Goal: Task Accomplishment & Management: Manage account settings

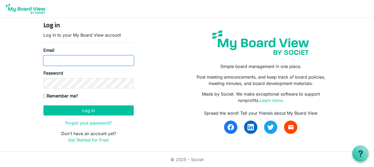
click at [94, 59] on input "Email" at bounding box center [88, 61] width 90 height 10
type input "karen.chisholm@pixelfinancial.ca"
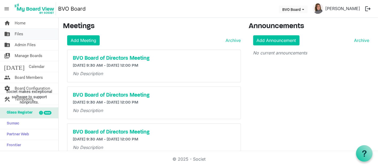
click at [31, 36] on link "folder_shared Files" at bounding box center [29, 34] width 58 height 11
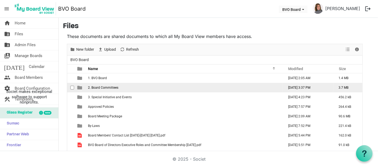
click at [104, 89] on span "2. Board Committees" at bounding box center [103, 88] width 30 height 4
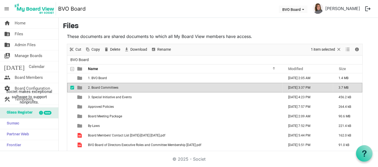
click at [104, 89] on span "2. Board Committees" at bounding box center [103, 88] width 30 height 4
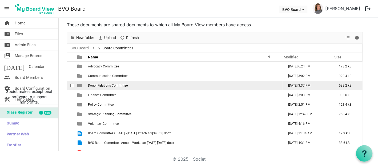
click at [104, 88] on td "Donor Relations Committee" at bounding box center [184, 86] width 196 height 10
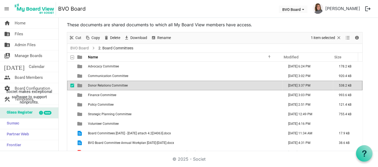
click at [104, 88] on td "Donor Relations Committee" at bounding box center [184, 86] width 196 height 10
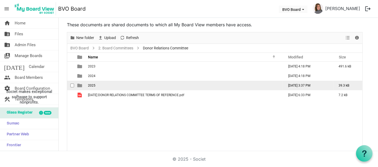
click at [98, 83] on td "2025" at bounding box center [184, 86] width 196 height 10
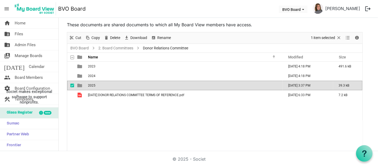
click at [98, 83] on td "2025" at bounding box center [184, 86] width 196 height 10
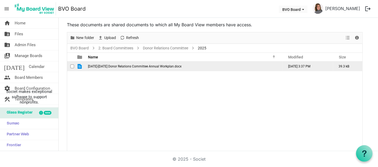
click at [73, 66] on span "checkbox" at bounding box center [72, 67] width 4 height 4
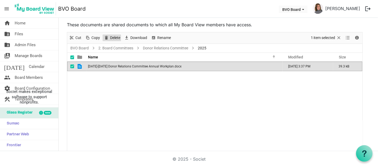
click at [108, 38] on span "Delete" at bounding box center [106, 38] width 6 height 7
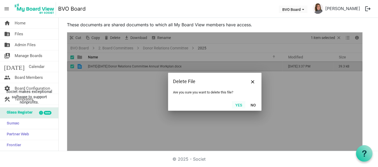
click at [239, 106] on button "Yes" at bounding box center [239, 104] width 14 height 7
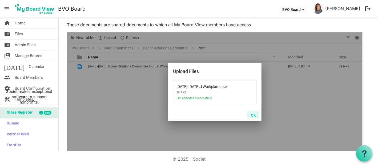
click at [255, 113] on button "OK" at bounding box center [253, 115] width 12 height 7
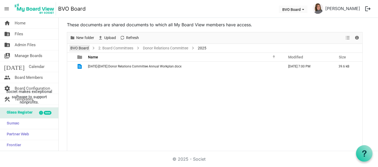
click at [88, 46] on link "BVO Board" at bounding box center [79, 48] width 21 height 7
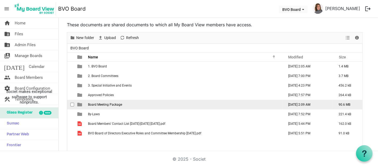
click at [101, 105] on span "Board Meeting Package" at bounding box center [105, 105] width 34 height 4
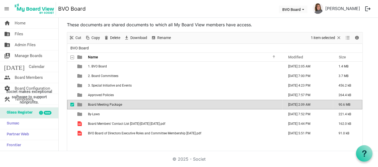
click at [101, 105] on span "Board Meeting Package" at bounding box center [105, 105] width 34 height 4
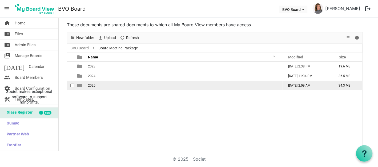
click at [95, 85] on span "2025" at bounding box center [91, 86] width 7 height 4
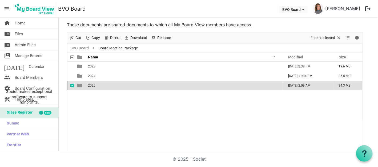
click at [95, 85] on span "2025" at bounding box center [91, 86] width 7 height 4
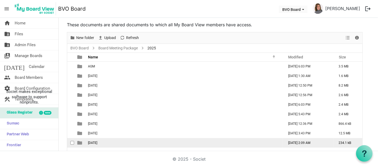
click at [92, 141] on span "September 25, 2025" at bounding box center [92, 143] width 9 height 4
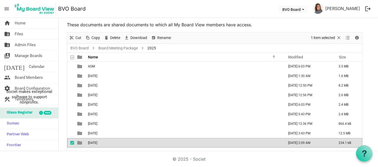
click at [92, 141] on span "September 25, 2025" at bounding box center [92, 143] width 9 height 4
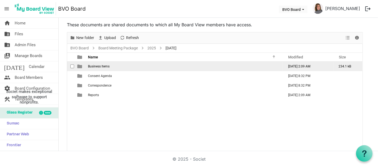
click at [101, 66] on span "Business Items" at bounding box center [99, 67] width 22 height 4
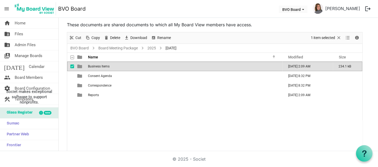
click at [101, 66] on span "Business Items" at bounding box center [99, 67] width 22 height 4
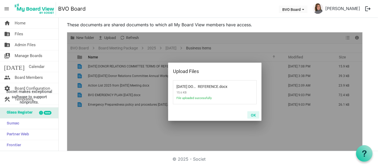
click at [254, 113] on button "OK" at bounding box center [253, 115] width 12 height 7
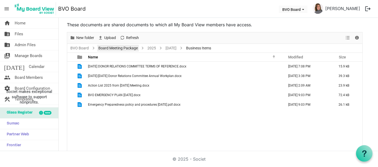
click at [127, 48] on link "Board Meeting Package" at bounding box center [118, 48] width 42 height 7
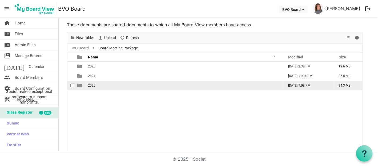
click at [101, 84] on td "2025" at bounding box center [184, 86] width 196 height 10
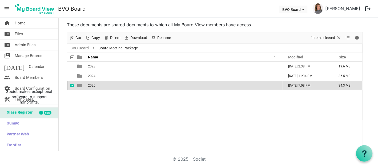
click at [101, 84] on td "2025" at bounding box center [184, 86] width 196 height 10
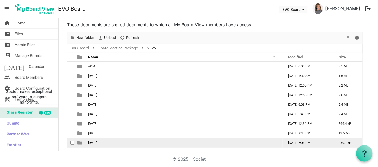
click at [97, 142] on span "September 25, 2025" at bounding box center [92, 143] width 9 height 4
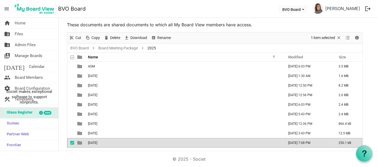
click at [97, 142] on span "September 25, 2025" at bounding box center [92, 143] width 9 height 4
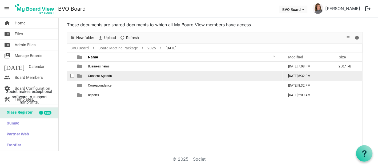
click at [113, 77] on td "Consent Agenda" at bounding box center [184, 76] width 196 height 10
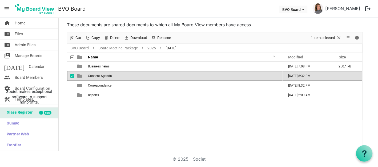
click at [113, 77] on td "Consent Agenda" at bounding box center [184, 76] width 196 height 10
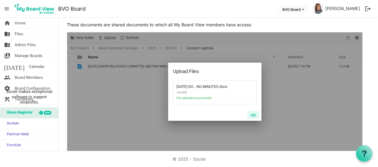
click at [253, 115] on button "OK" at bounding box center [253, 115] width 12 height 7
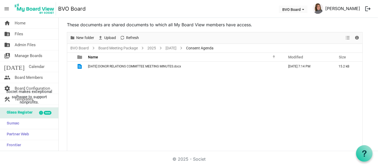
click at [351, 7] on link "Karen Chisholm" at bounding box center [342, 8] width 39 height 11
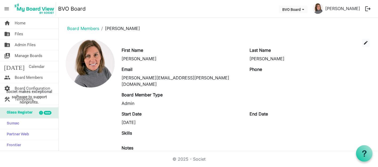
click at [367, 8] on button "logout" at bounding box center [367, 8] width 11 height 11
